Goal: Find specific page/section: Find specific page/section

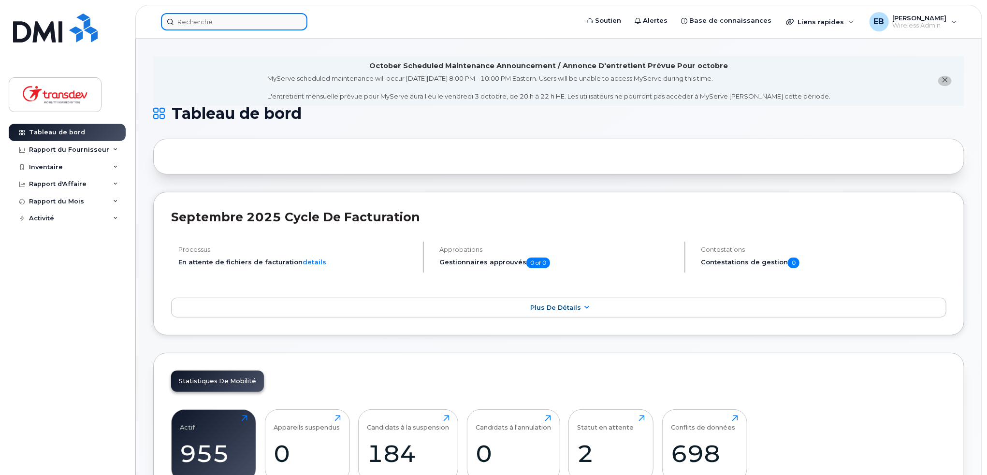
click at [255, 27] on input at bounding box center [234, 21] width 147 height 17
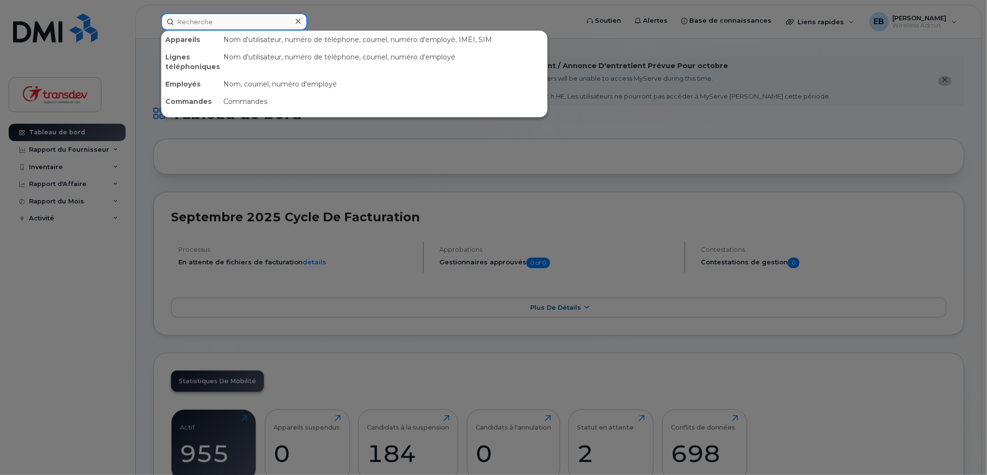
paste input "5149512099"
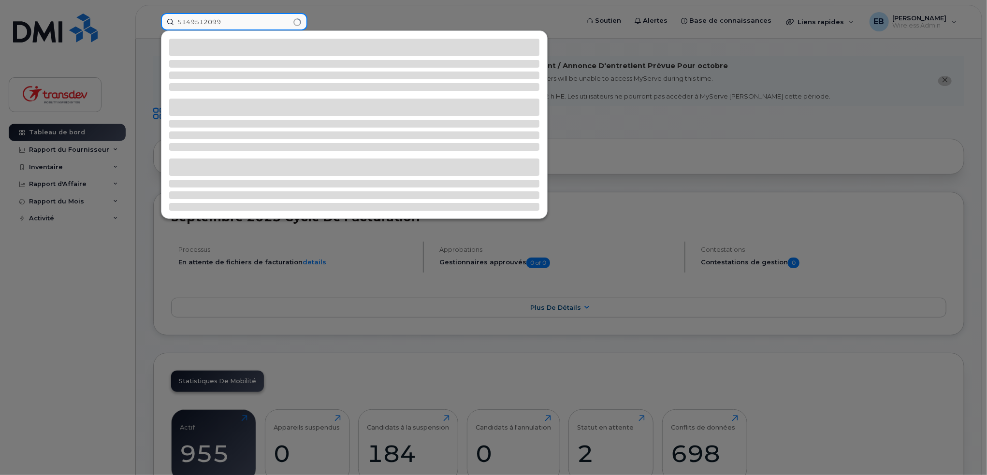
type input "5149512099"
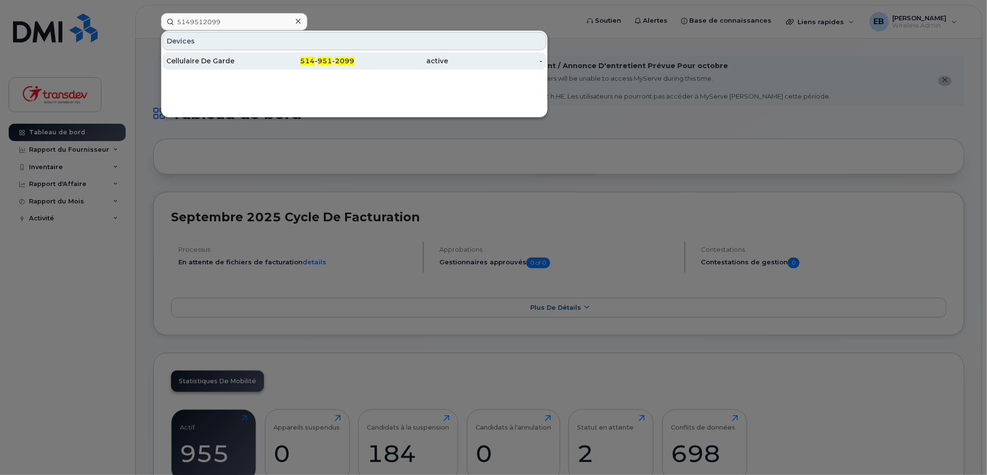
click at [334, 60] on div "514 - 951 - 2099" at bounding box center [308, 61] width 94 height 10
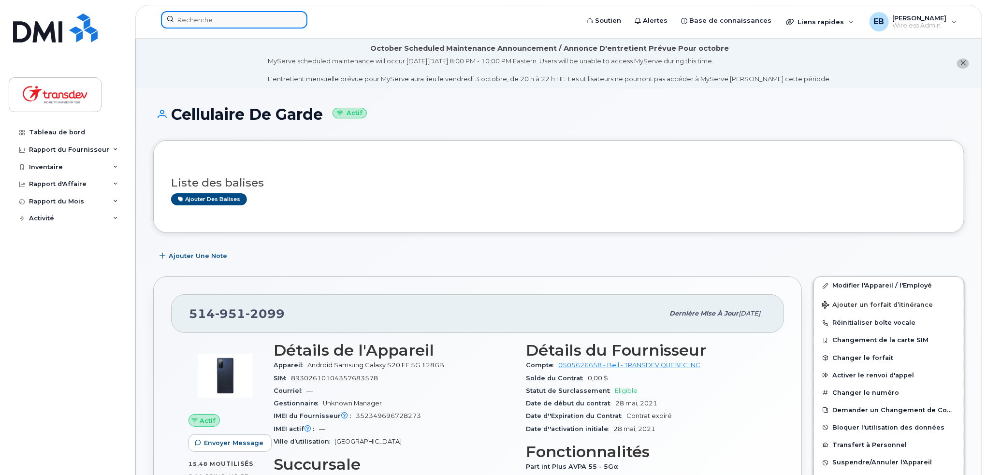
click at [203, 14] on input at bounding box center [234, 19] width 147 height 17
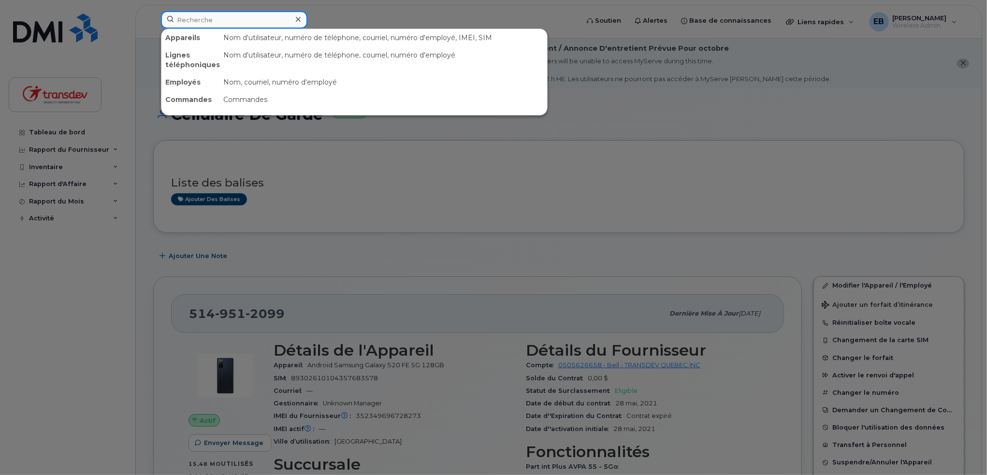
paste input "5149511348"
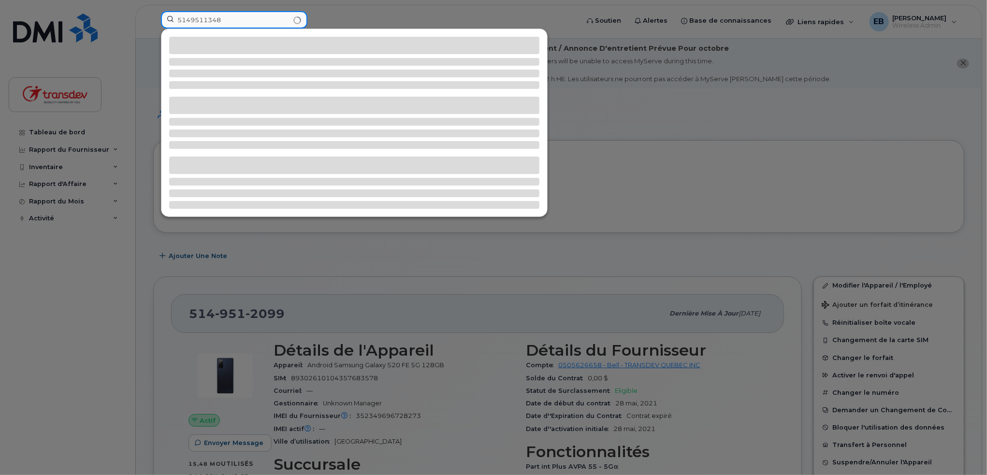
type input "5149511348"
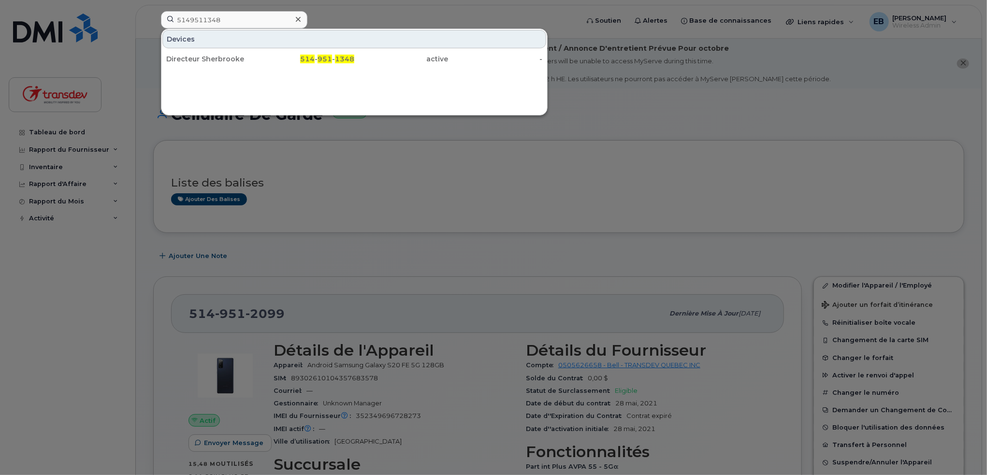
drag, startPoint x: 338, startPoint y: 60, endPoint x: 509, endPoint y: 167, distance: 201.6
click at [338, 60] on span "1348" at bounding box center [344, 59] width 19 height 9
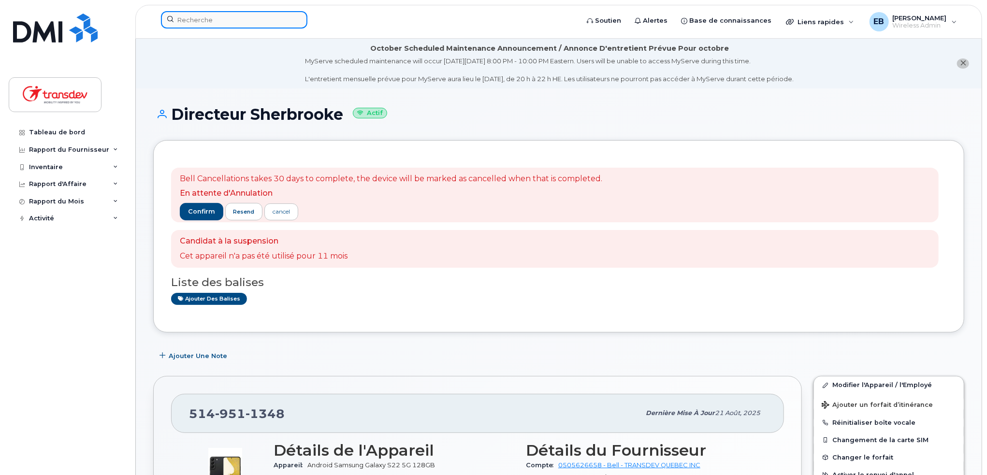
click at [211, 23] on input at bounding box center [234, 19] width 147 height 17
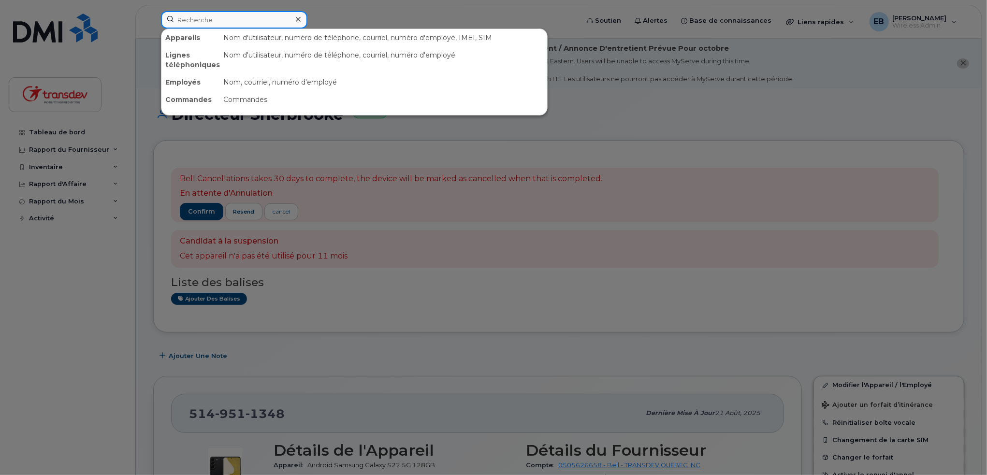
paste input "4385960694"
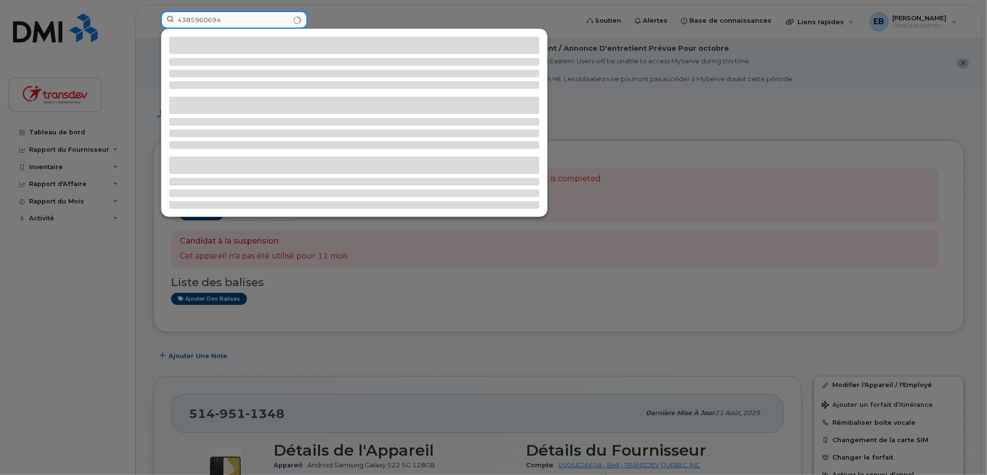
type input "4385960694"
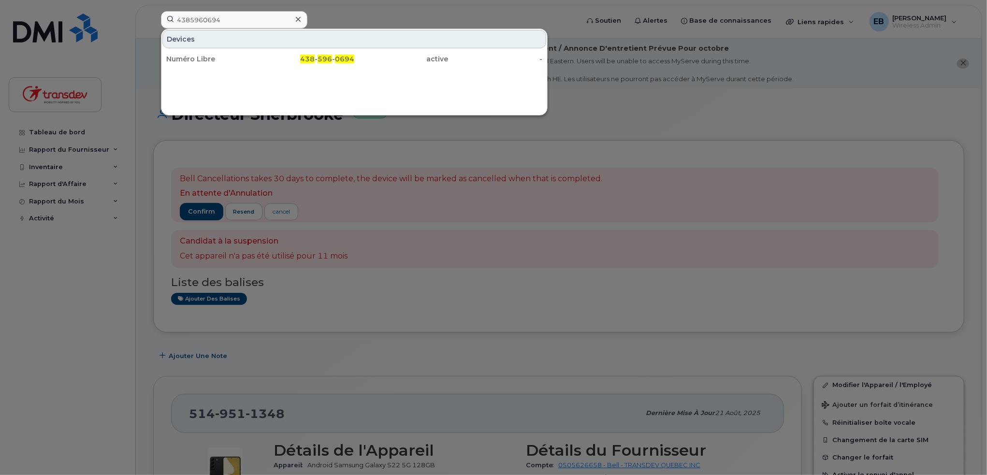
drag, startPoint x: 423, startPoint y: 61, endPoint x: 559, endPoint y: 177, distance: 178.8
click at [423, 61] on div "active" at bounding box center [401, 59] width 94 height 10
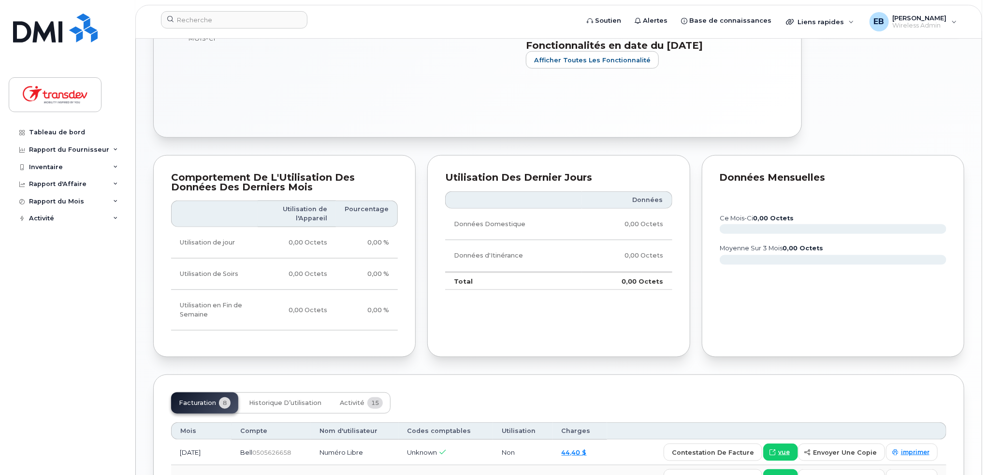
scroll to position [250, 0]
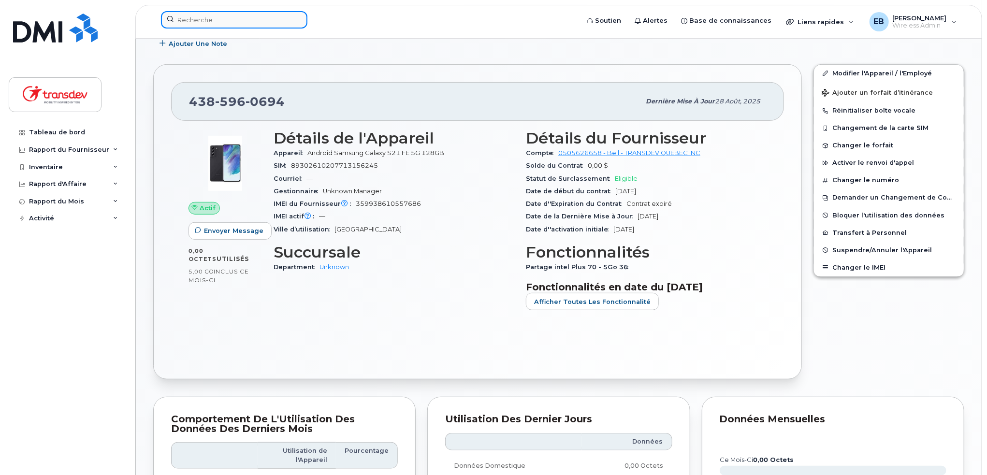
click at [212, 25] on input at bounding box center [234, 19] width 147 height 17
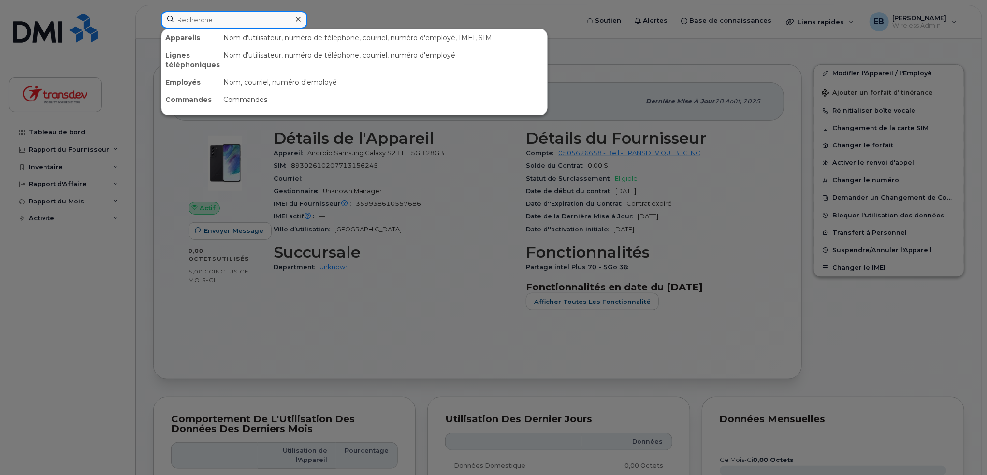
paste input "8195747328"
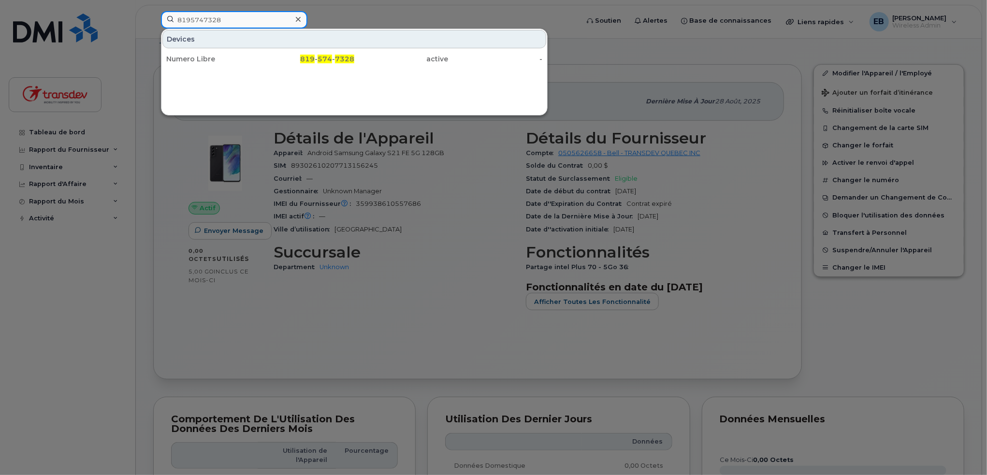
type input "8195747328"
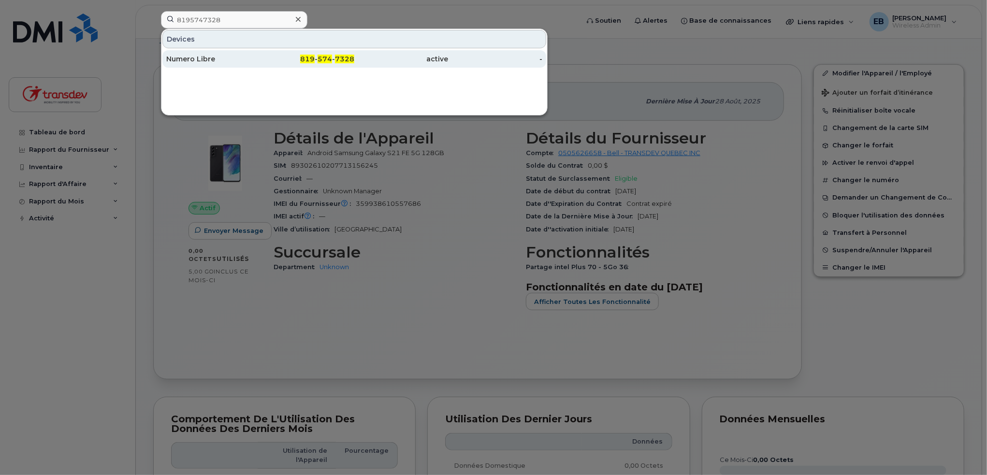
click at [244, 61] on div "Numero Libre" at bounding box center [213, 59] width 94 height 10
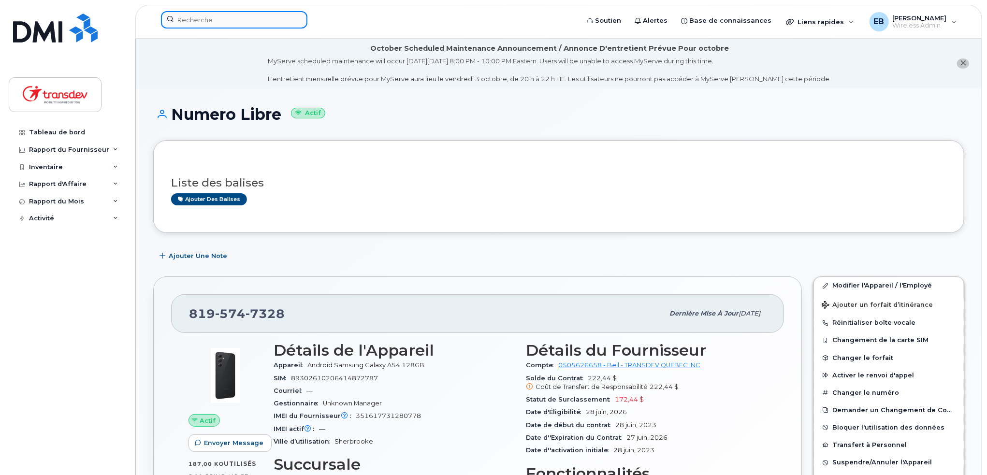
click at [209, 11] on input at bounding box center [234, 19] width 147 height 17
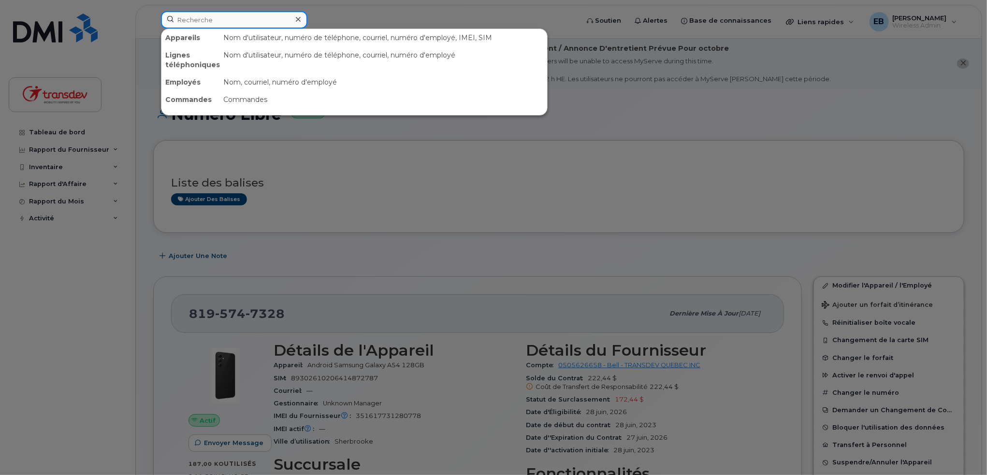
paste input "5146295239"
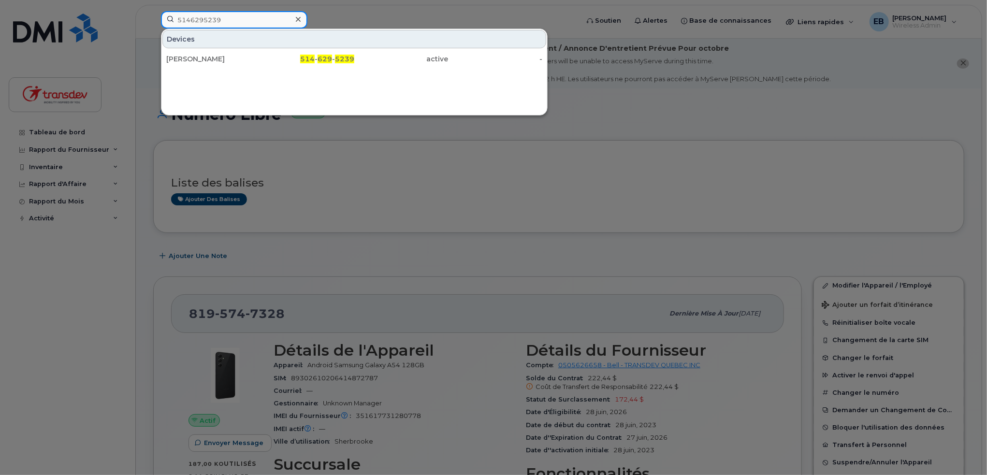
type input "5146295239"
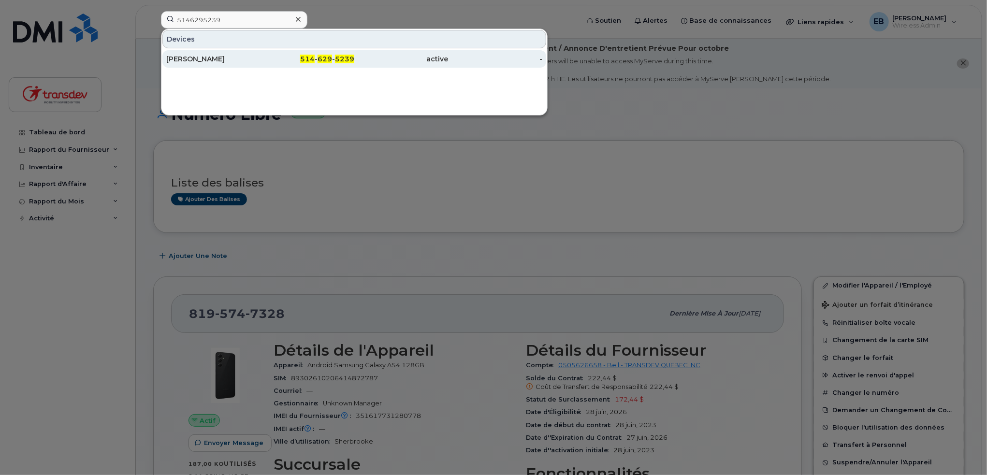
click at [238, 59] on div "Steven Bedard" at bounding box center [213, 59] width 94 height 10
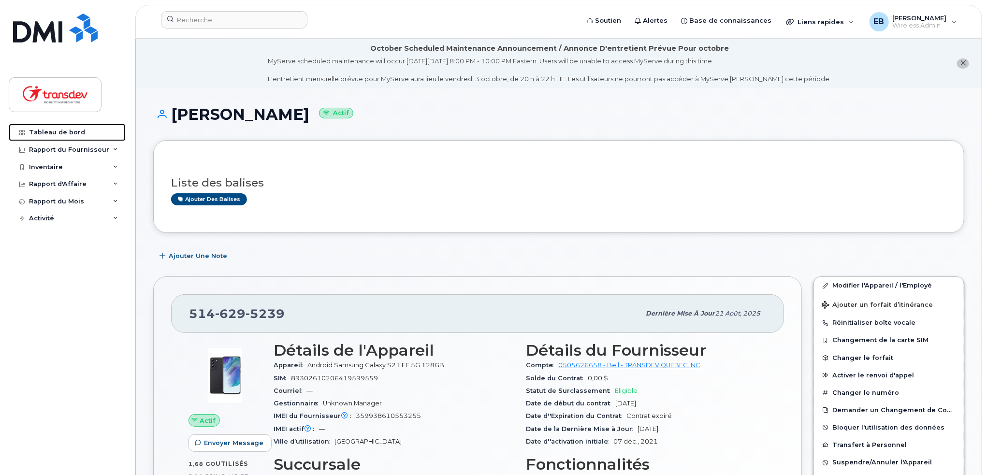
drag, startPoint x: 63, startPoint y: 134, endPoint x: 147, endPoint y: 162, distance: 88.1
click at [63, 134] on div "Tableau de bord" at bounding box center [57, 133] width 56 height 8
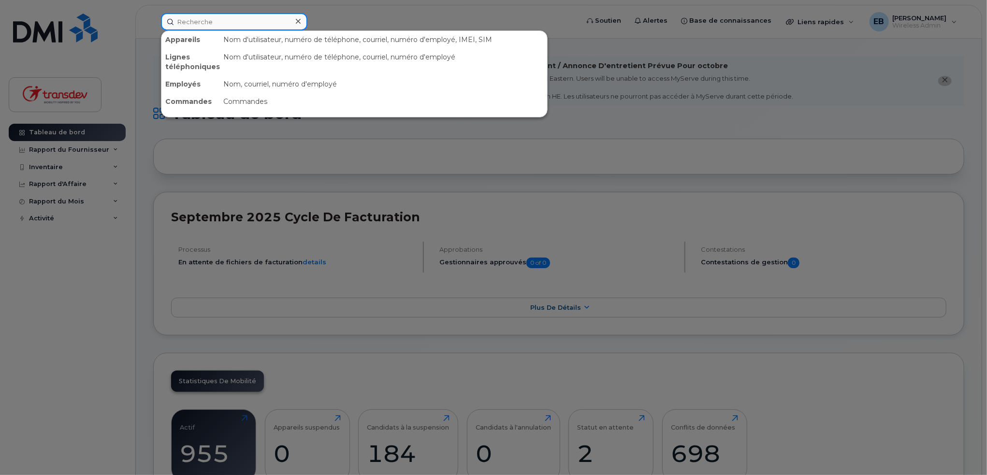
click at [238, 21] on input at bounding box center [234, 21] width 147 height 17
paste input "4384548934"
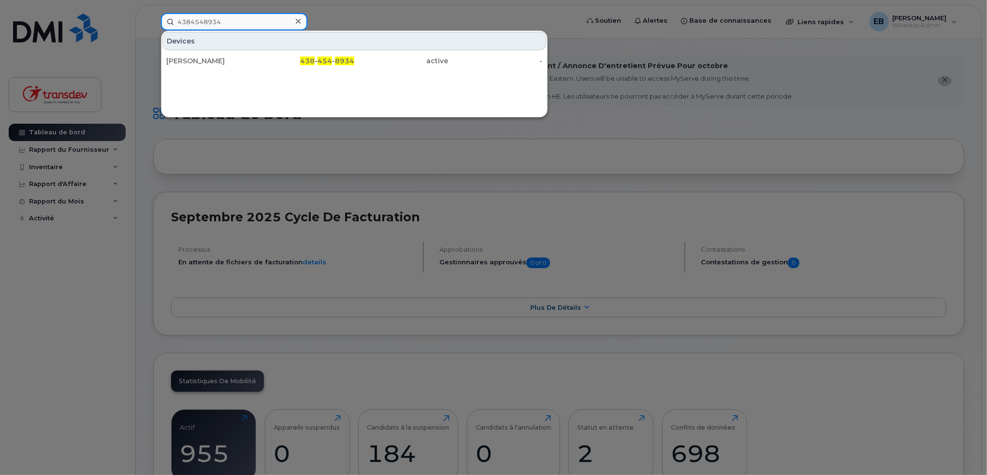
type input "4384548934"
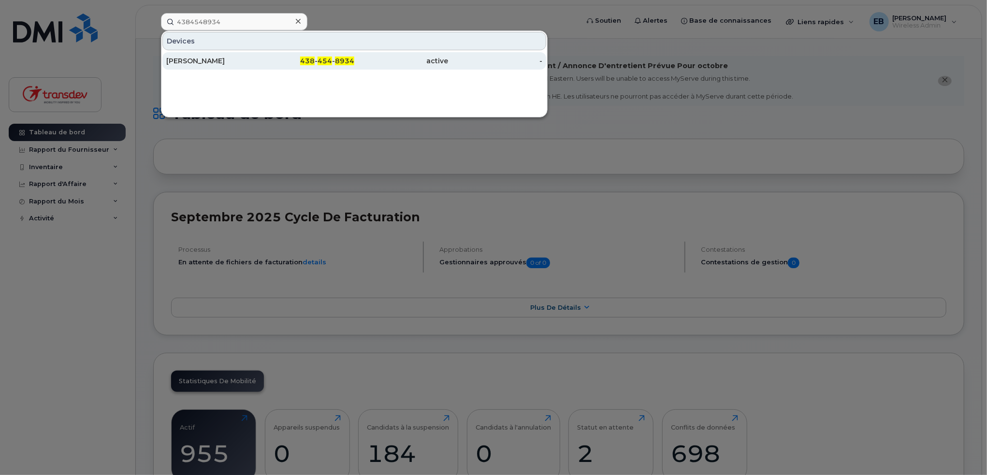
click at [264, 56] on div "438 - 454 - 8934" at bounding box center [308, 61] width 94 height 10
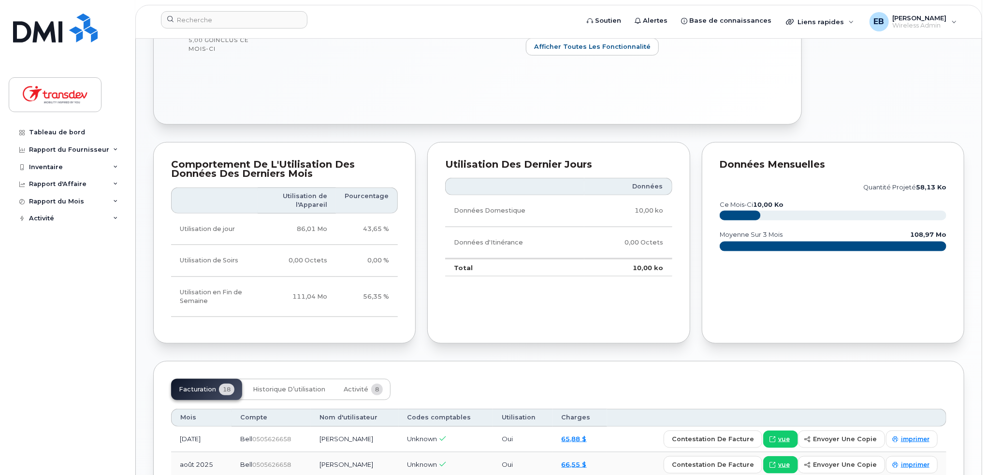
scroll to position [177, 0]
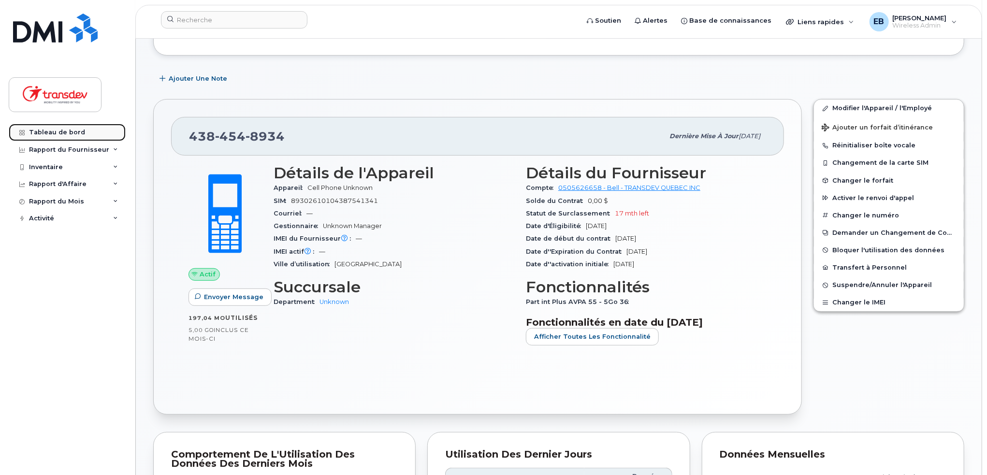
click at [65, 136] on div "Tableau de bord" at bounding box center [57, 133] width 56 height 8
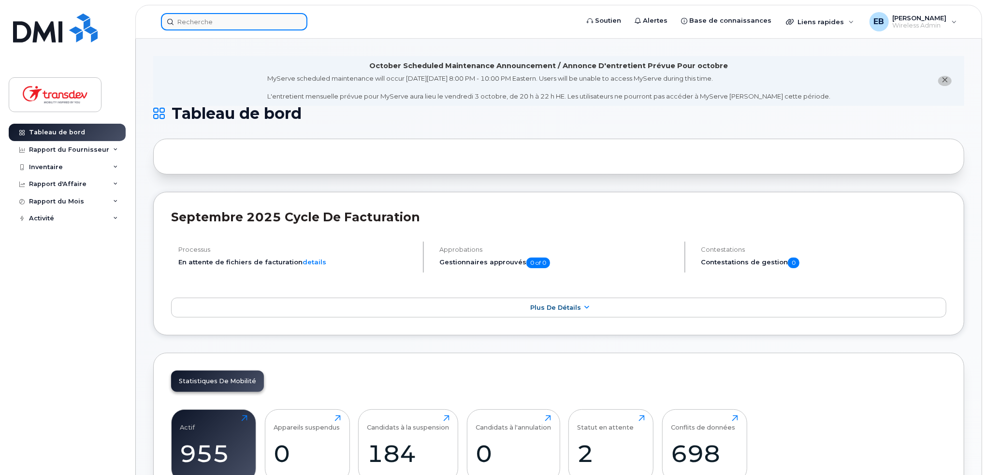
click at [211, 19] on input at bounding box center [234, 21] width 147 height 17
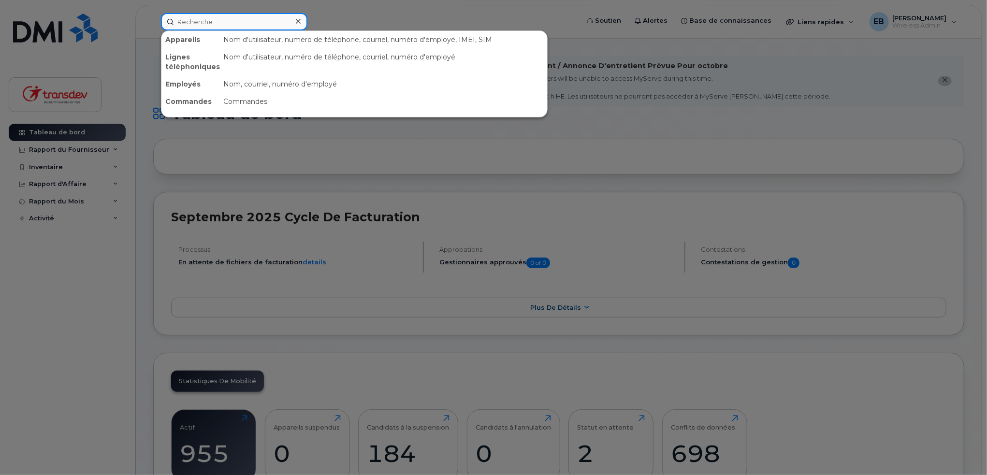
paste input "4503575157"
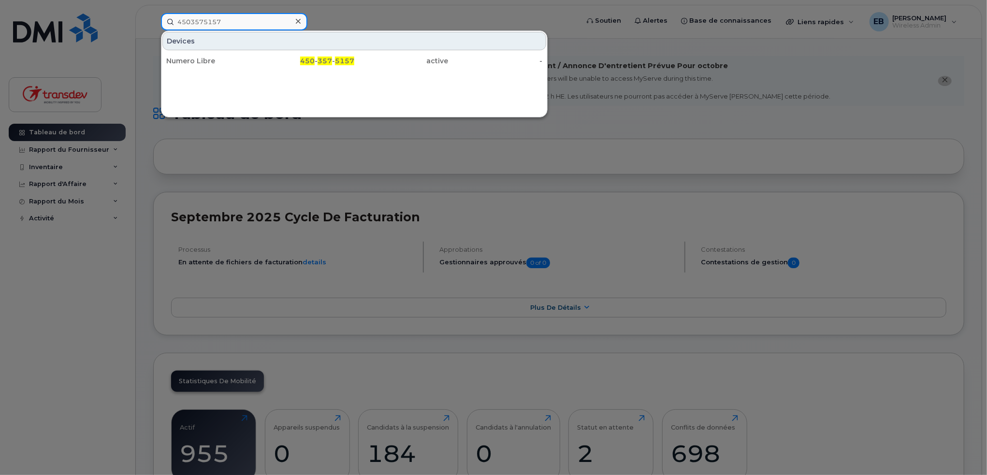
type input "4503575157"
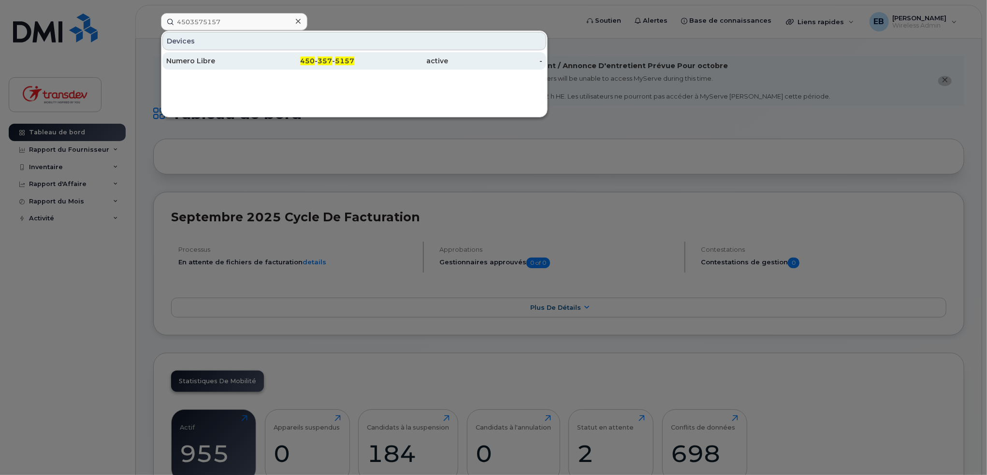
click at [251, 52] on div "Numero Libre" at bounding box center [213, 60] width 94 height 17
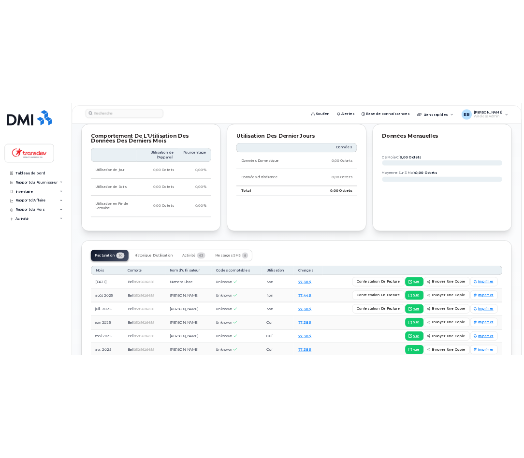
scroll to position [532, 0]
